Goal: Information Seeking & Learning: Learn about a topic

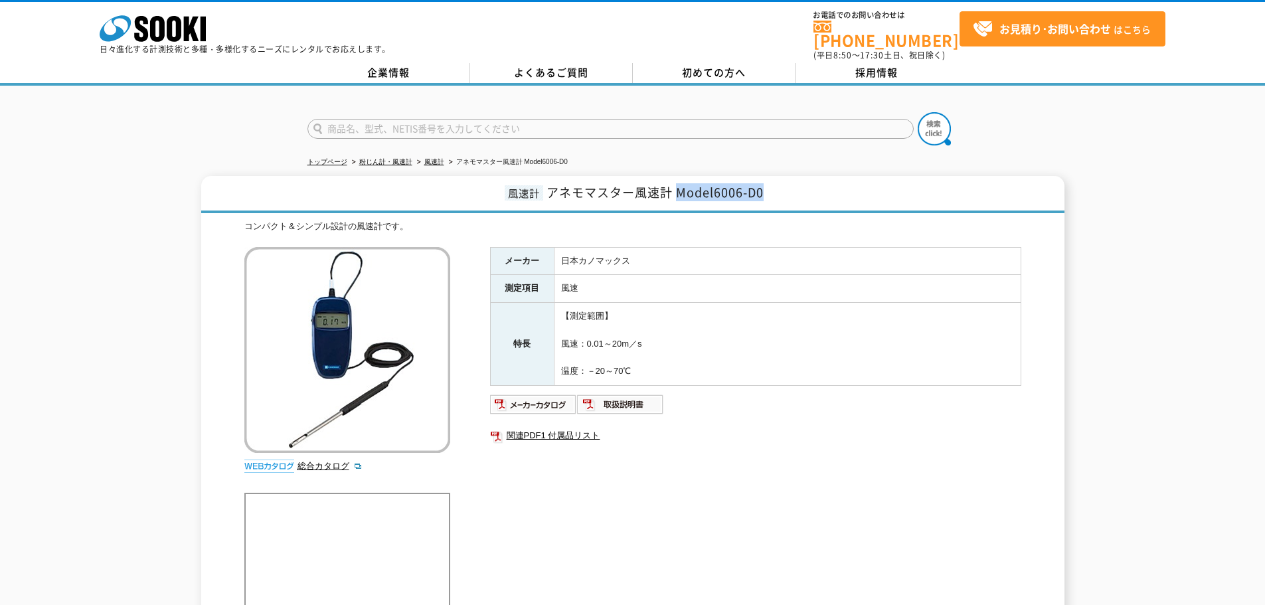
drag, startPoint x: 676, startPoint y: 185, endPoint x: 797, endPoint y: 185, distance: 121.5
click at [797, 185] on h1 "風速計 アネモマスター風速計 Model6006-D0" at bounding box center [632, 194] width 863 height 37
click at [828, 181] on h1 "風速計 アネモマスター風速計 Model6006-D0" at bounding box center [632, 194] width 863 height 37
drag, startPoint x: 677, startPoint y: 187, endPoint x: 781, endPoint y: 183, distance: 104.3
click at [781, 183] on h1 "風速計 アネモマスター風速計 Model6006-D0" at bounding box center [632, 194] width 863 height 37
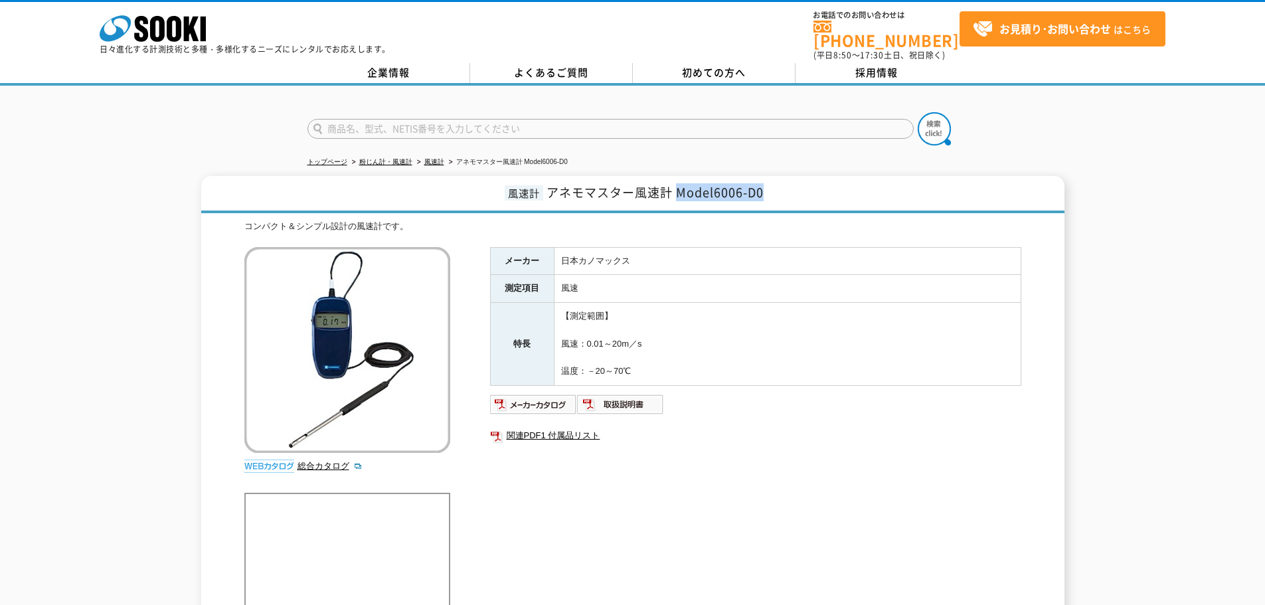
click at [828, 181] on h1 "風速計 アネモマスター風速計 Model6006-D0" at bounding box center [632, 194] width 863 height 37
drag, startPoint x: 675, startPoint y: 187, endPoint x: 783, endPoint y: 180, distance: 108.4
click at [783, 180] on h1 "風速計 アネモマスター風速計 Model6006-D0" at bounding box center [632, 194] width 863 height 37
click at [813, 184] on h1 "風速計 アネモマスター風速計 Model6006-D0" at bounding box center [632, 194] width 863 height 37
click at [840, 162] on ul "トップページ 粉じん計・風速計 風速計 アネモマスター風速計 Model6006-D0" at bounding box center [632, 162] width 651 height 27
